Goal: Transaction & Acquisition: Purchase product/service

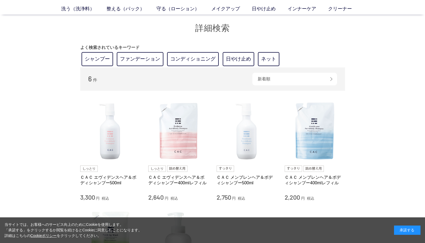
scroll to position [53, 0]
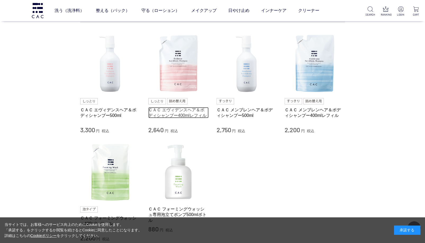
click at [178, 114] on link "ＣＡＣ エヴィデンスヘア＆ボディシャンプー400mlレフィル" at bounding box center [178, 112] width 60 height 11
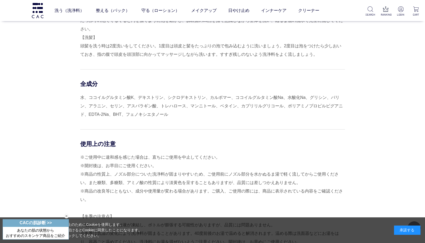
scroll to position [423, 0]
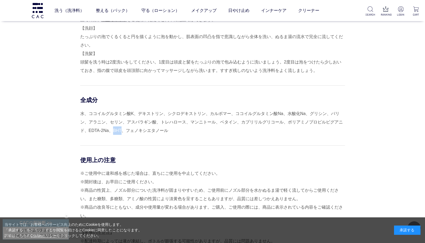
drag, startPoint x: 114, startPoint y: 131, endPoint x: 122, endPoint y: 131, distance: 8.2
click at [122, 131] on div "水、ココイルグルタミン酸K、デキストリン、シクロデキストリン、カルボマー、ココイルグルタミン酸Na、水酸化Na、グリシン、バリン、アラニン、セリン、アスパラギ…" at bounding box center [212, 122] width 265 height 25
